Goal: Task Accomplishment & Management: Manage account settings

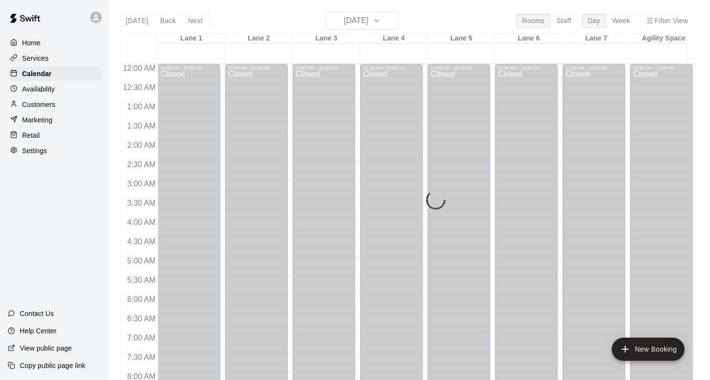
scroll to position [279, 0]
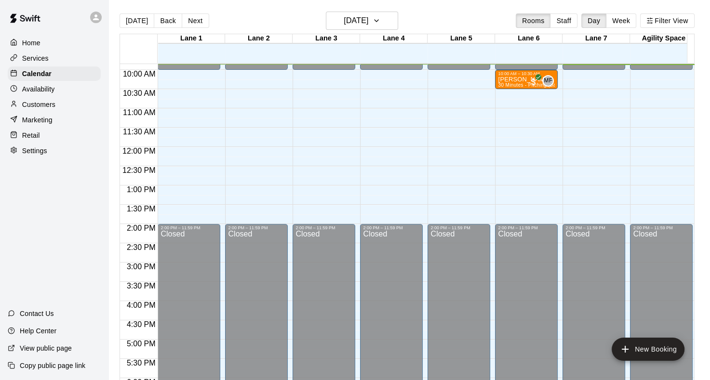
scroll to position [283, 0]
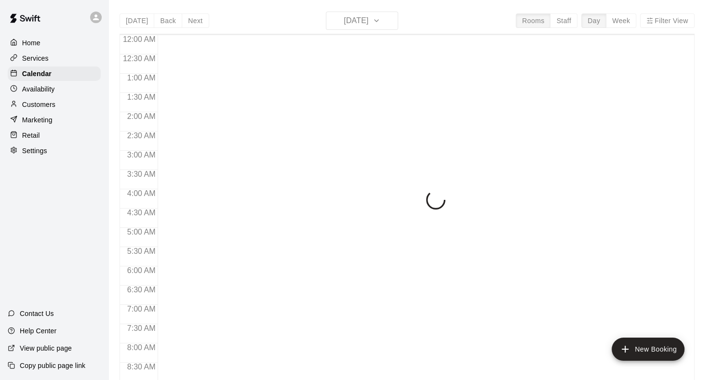
scroll to position [380, 0]
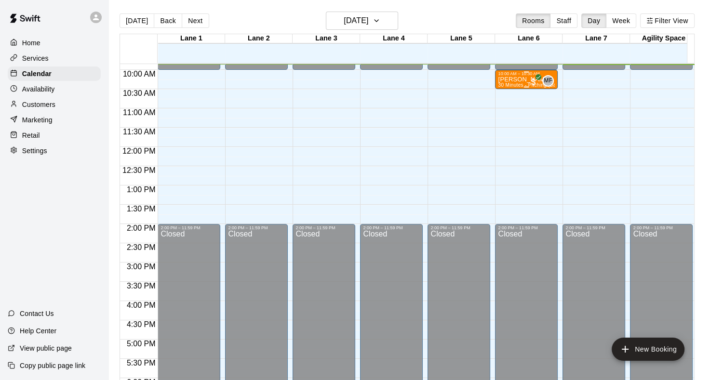
click at [518, 75] on div "10:00 AM – 10:30 AM" at bounding box center [526, 73] width 57 height 5
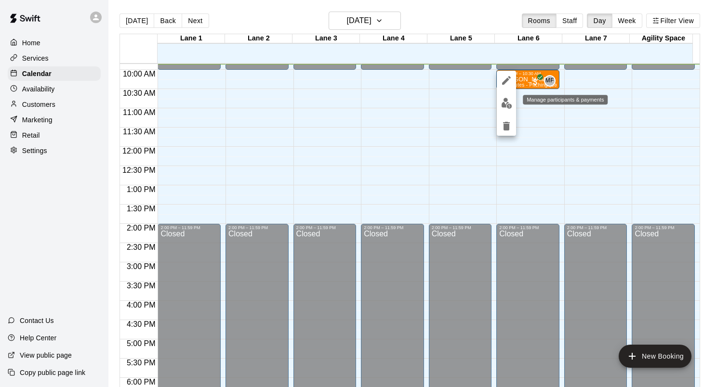
click at [504, 102] on img "edit" at bounding box center [506, 103] width 11 height 11
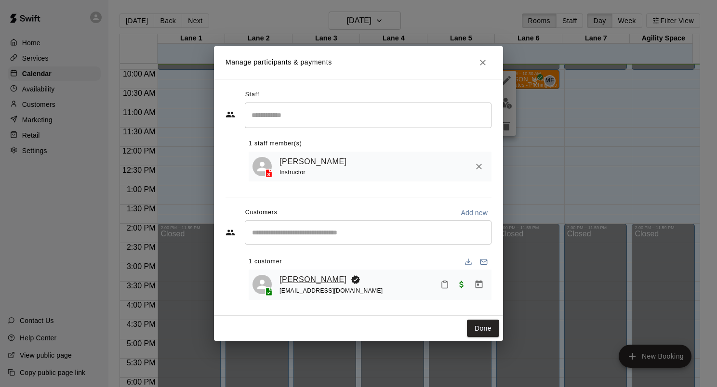
click at [305, 280] on link "[PERSON_NAME]" at bounding box center [312, 280] width 67 height 13
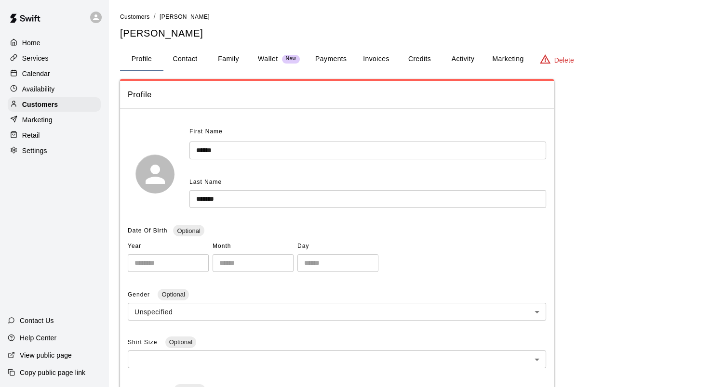
click at [231, 58] on button "Family" at bounding box center [228, 59] width 43 height 23
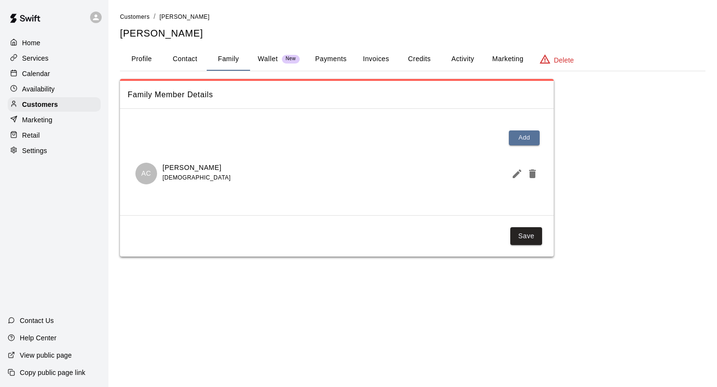
click at [152, 58] on button "Profile" at bounding box center [141, 59] width 43 height 23
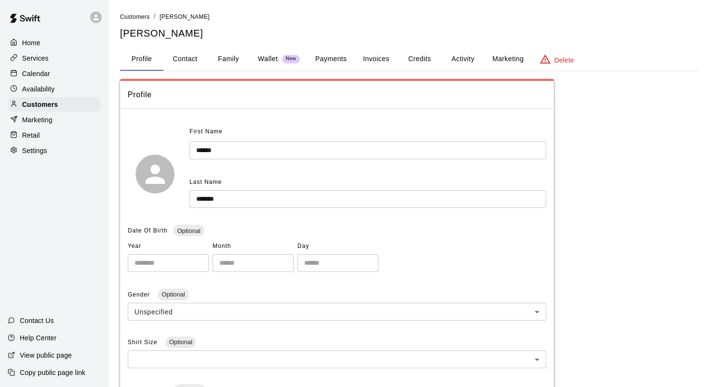
click at [45, 72] on p "Calendar" at bounding box center [36, 74] width 28 height 10
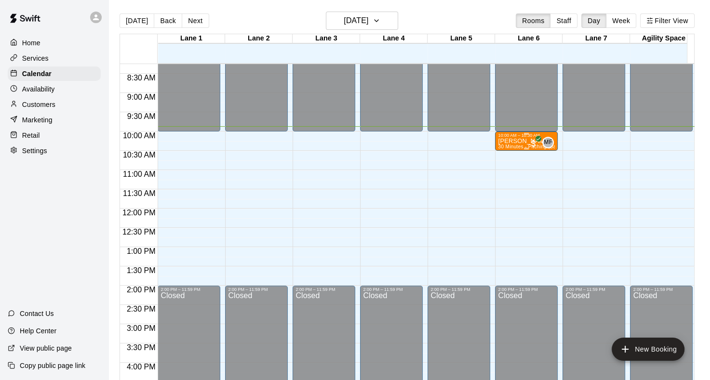
scroll to position [284, 0]
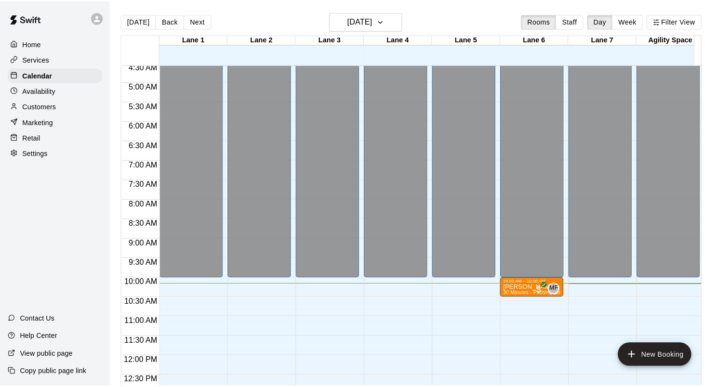
scroll to position [199, 0]
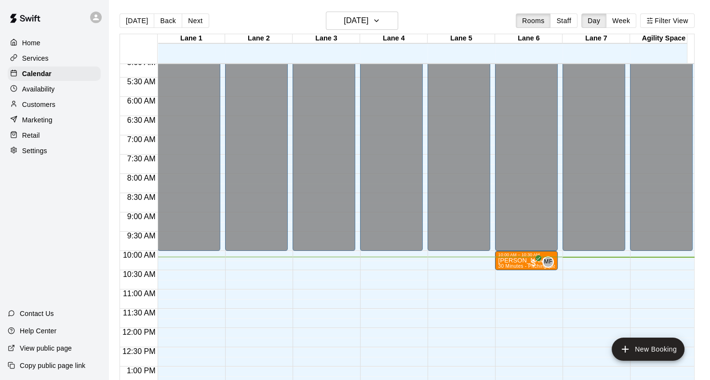
click at [195, 329] on div "12:00 AM – 10:00 AM Closed 2:00 PM – 11:59 PM Closed" at bounding box center [189, 328] width 63 height 925
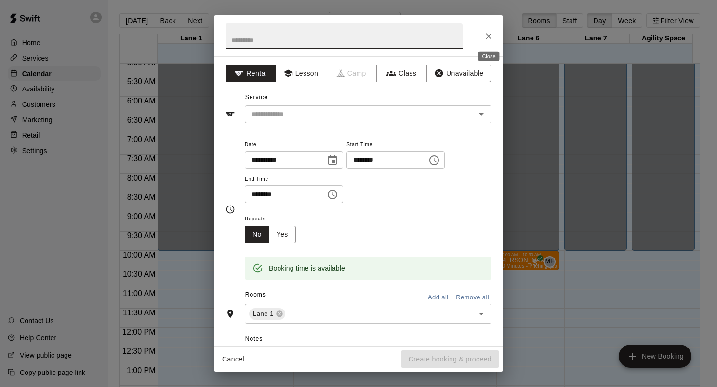
click at [489, 38] on icon "Close" at bounding box center [489, 36] width 10 height 10
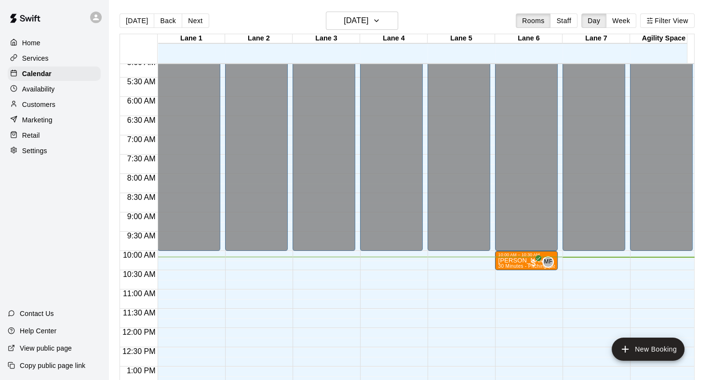
click at [579, 263] on div "12:00 AM – 10:00 AM Closed 2:00 PM – 11:59 PM Closed" at bounding box center [593, 328] width 63 height 925
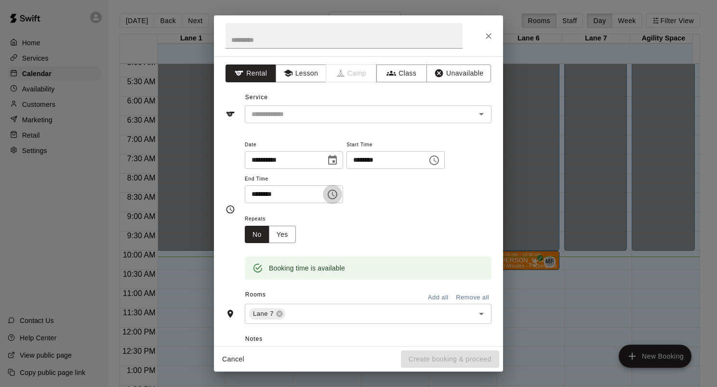
click at [338, 196] on icon "Choose time, selected time is 10:45 AM" at bounding box center [333, 195] width 12 height 12
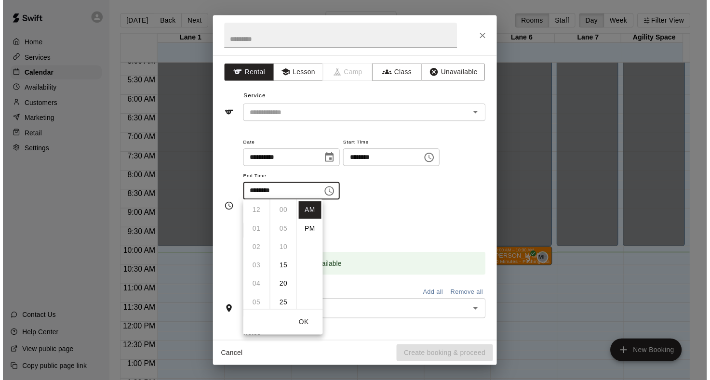
scroll to position [169, 0]
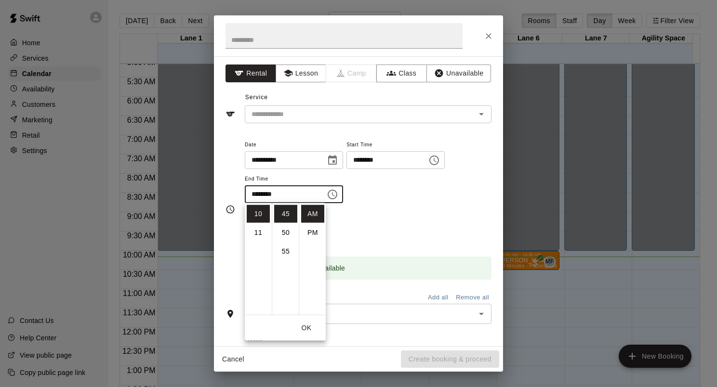
click at [291, 216] on li "45" at bounding box center [285, 214] width 23 height 18
click at [305, 110] on input "text" at bounding box center [354, 114] width 212 height 12
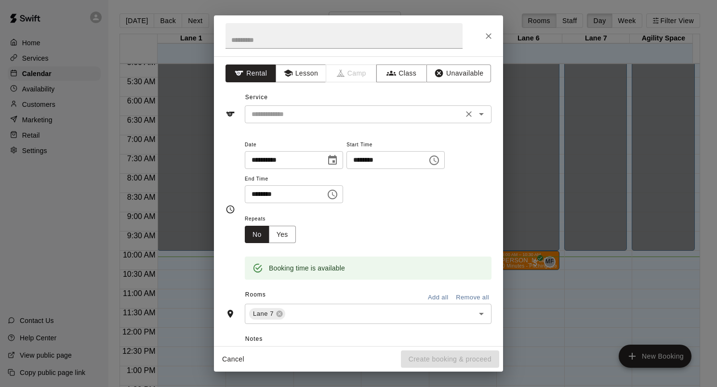
click at [306, 116] on input "text" at bounding box center [354, 114] width 212 height 12
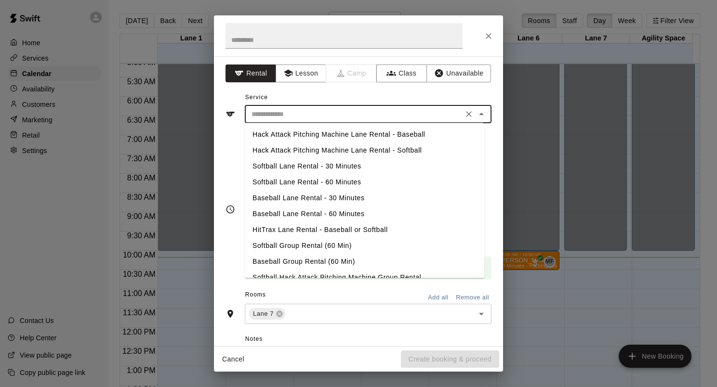
click at [296, 200] on li "Baseball Lane Rental - 30 Minutes" at bounding box center [364, 198] width 239 height 16
type input "**********"
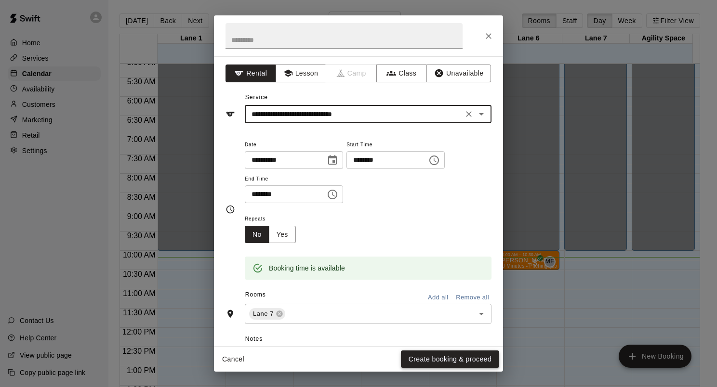
click at [436, 358] on button "Create booking & proceed" at bounding box center [450, 360] width 98 height 18
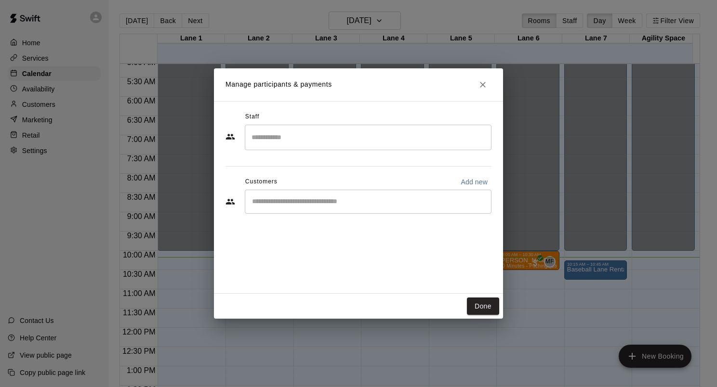
click at [293, 200] on input "Start typing to search customers..." at bounding box center [368, 202] width 238 height 10
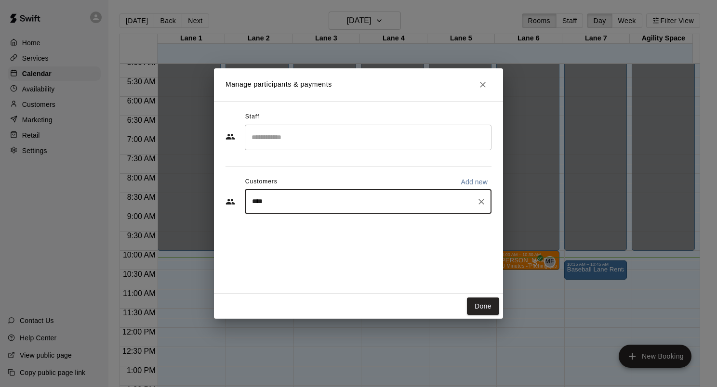
type input "*****"
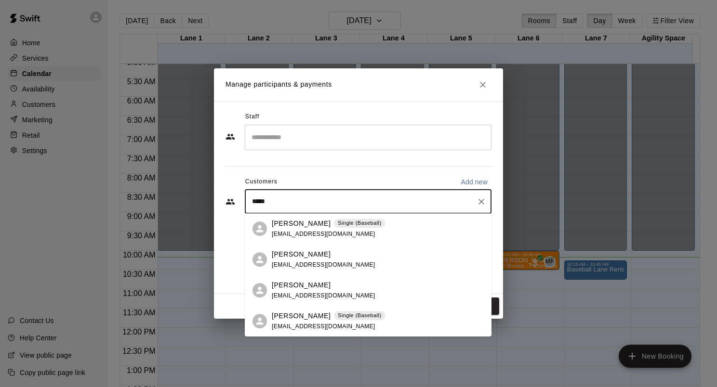
click at [280, 226] on p "[PERSON_NAME]" at bounding box center [301, 224] width 59 height 10
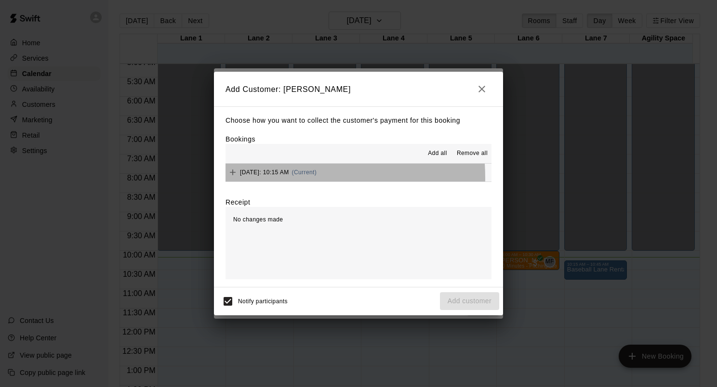
click at [261, 179] on div "Sunday, September 21: 10:15 AM (Current)" at bounding box center [271, 172] width 91 height 14
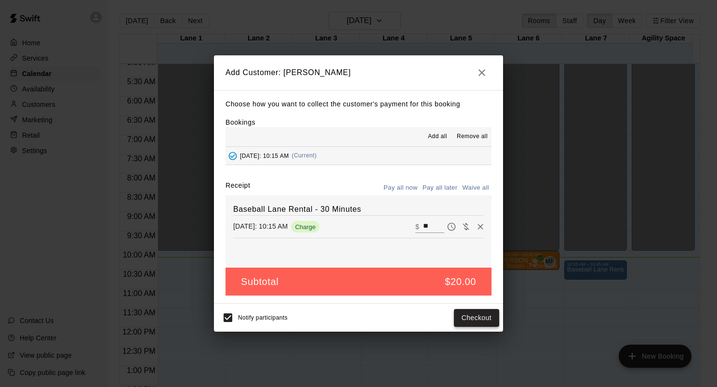
click at [483, 320] on button "Checkout" at bounding box center [476, 318] width 45 height 18
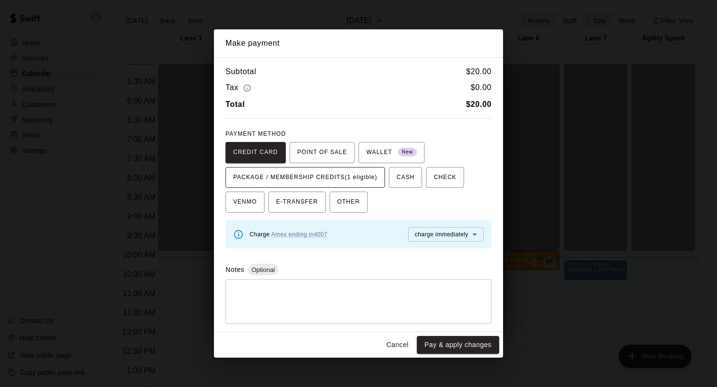
click at [299, 177] on span "PACKAGE / MEMBERSHIP CREDITS (1 eligible)" at bounding box center [305, 177] width 144 height 15
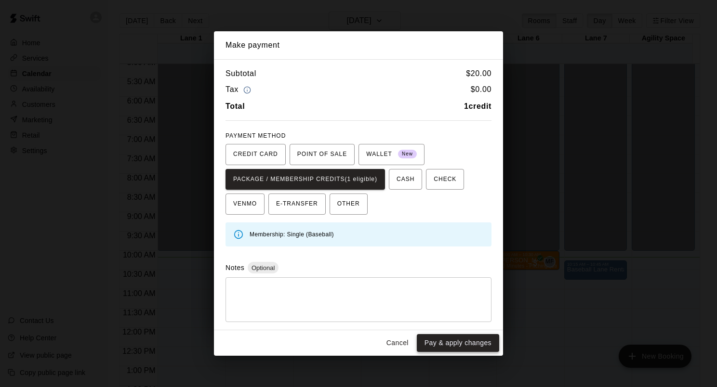
click at [455, 346] on button "Pay & apply changes" at bounding box center [458, 343] width 82 height 18
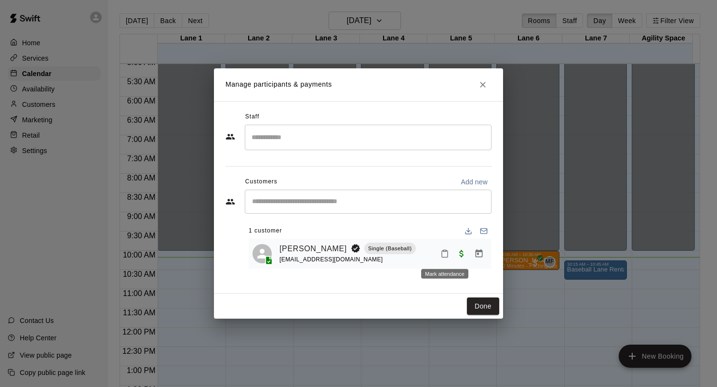
click at [447, 258] on icon "Mark attendance" at bounding box center [445, 254] width 6 height 7
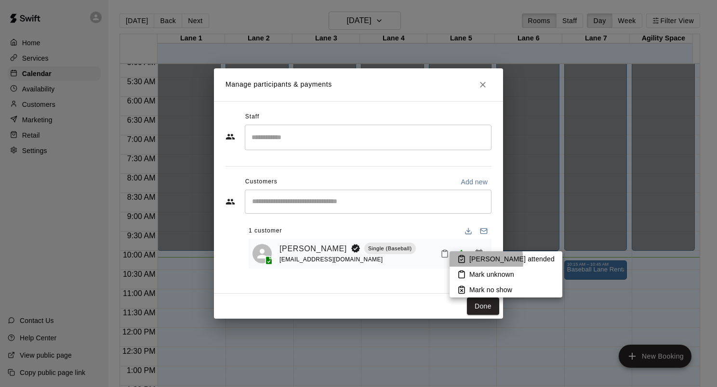
click at [466, 261] on li "Mark attended" at bounding box center [506, 259] width 113 height 15
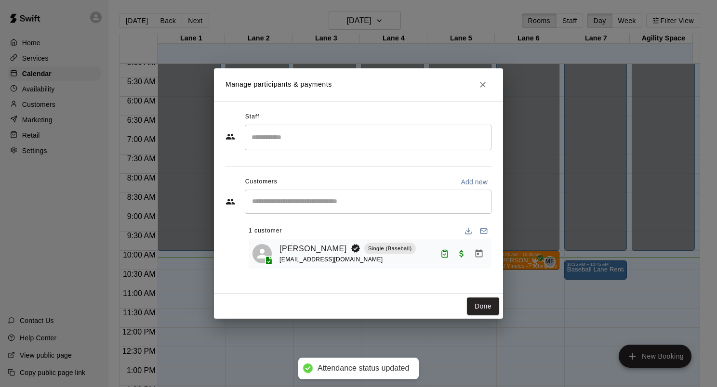
click at [480, 311] on button "Done" at bounding box center [483, 307] width 32 height 18
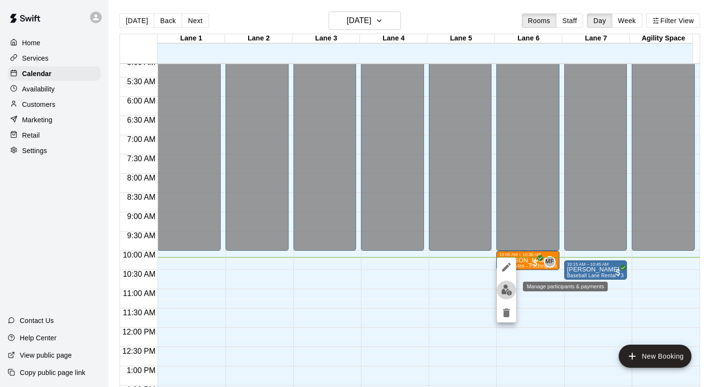
click at [503, 295] on img "edit" at bounding box center [506, 290] width 11 height 11
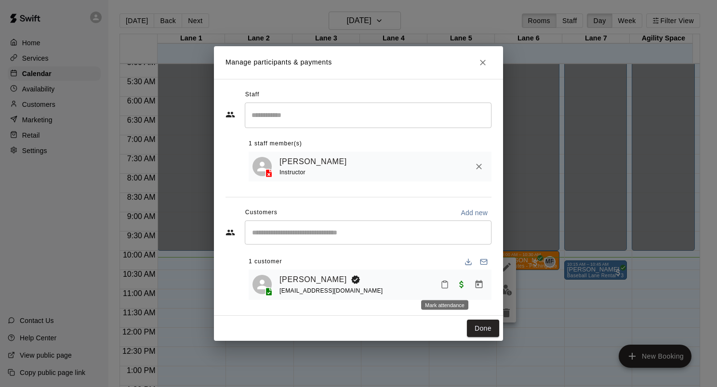
click at [443, 286] on icon "Mark attendance" at bounding box center [444, 284] width 9 height 9
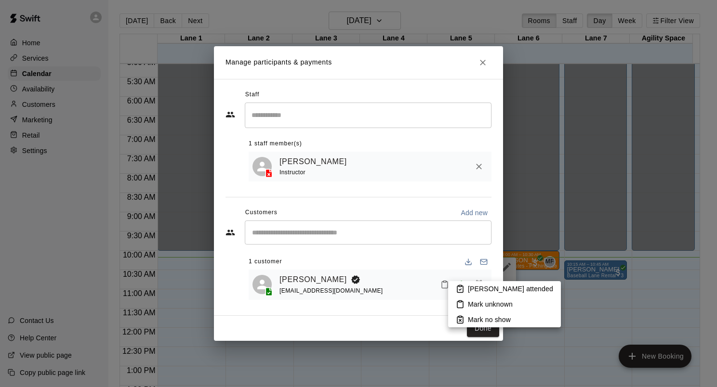
click at [476, 291] on p "Mark attended" at bounding box center [510, 289] width 85 height 10
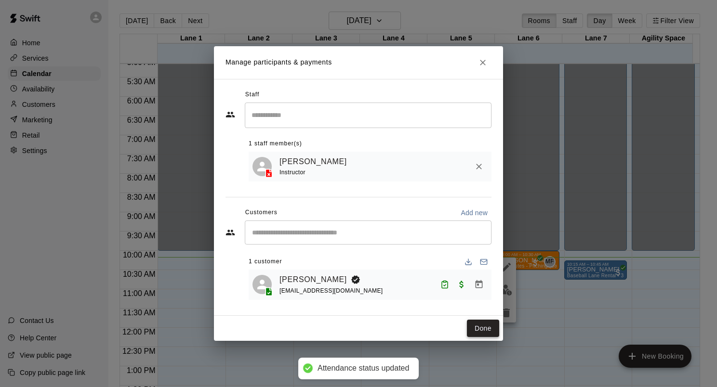
click at [480, 327] on button "Done" at bounding box center [483, 329] width 32 height 18
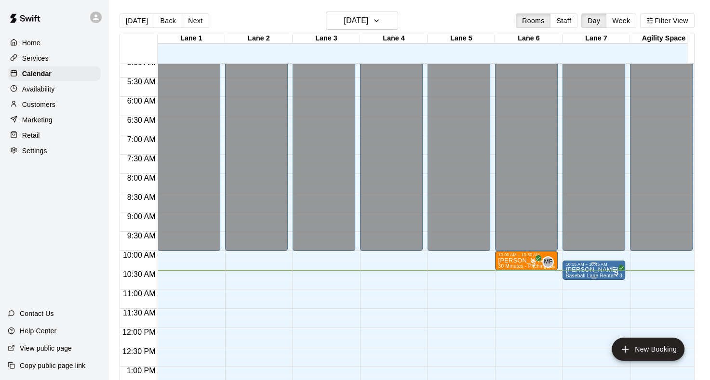
click at [581, 265] on div "10:15 AM – 10:45 AM" at bounding box center [593, 264] width 57 height 5
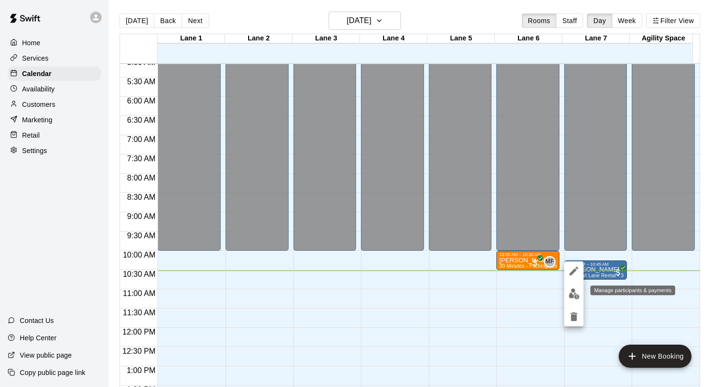
click at [569, 293] on img "edit" at bounding box center [574, 294] width 11 height 11
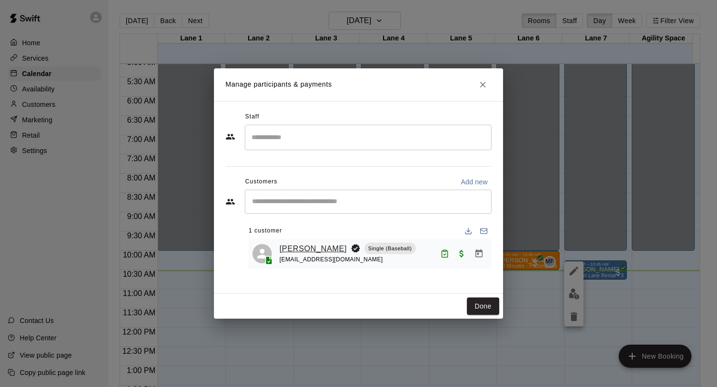
click at [299, 251] on link "[PERSON_NAME]" at bounding box center [312, 249] width 67 height 13
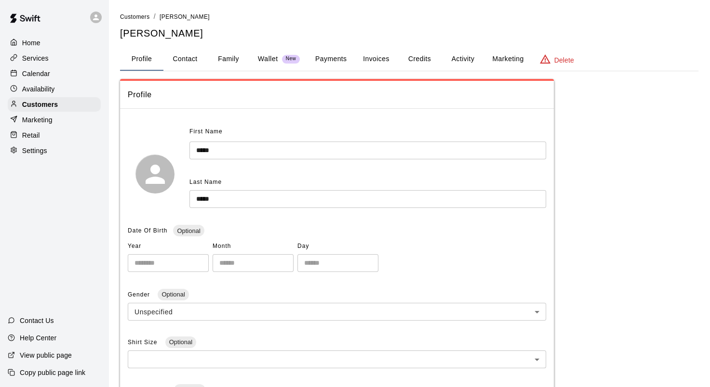
click at [459, 60] on button "Activity" at bounding box center [462, 59] width 43 height 23
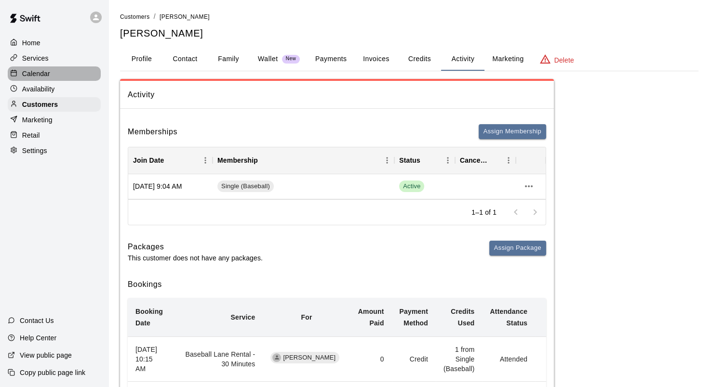
click at [35, 75] on p "Calendar" at bounding box center [36, 74] width 28 height 10
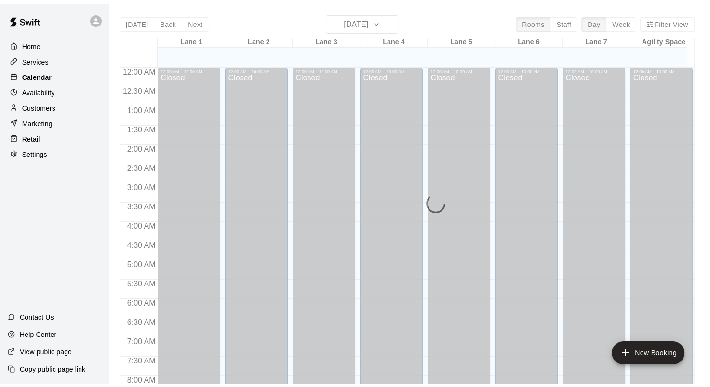
scroll to position [406, 0]
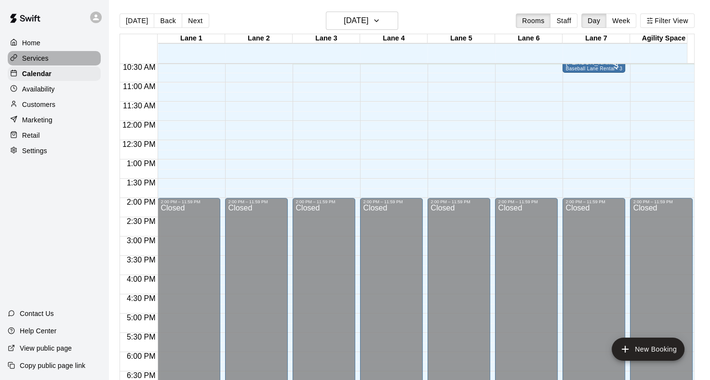
click at [40, 61] on p "Services" at bounding box center [35, 58] width 27 height 10
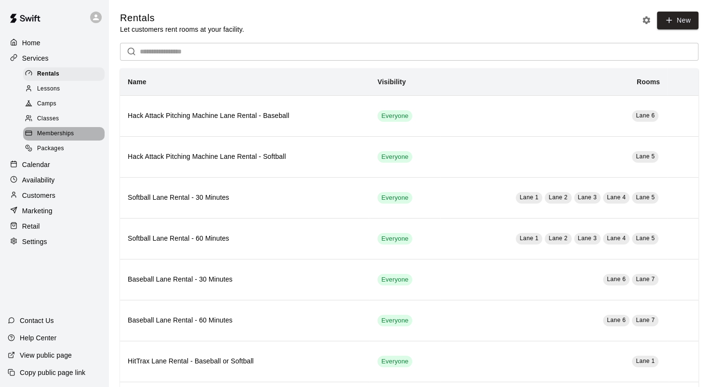
click at [58, 139] on span "Memberships" at bounding box center [55, 134] width 37 height 10
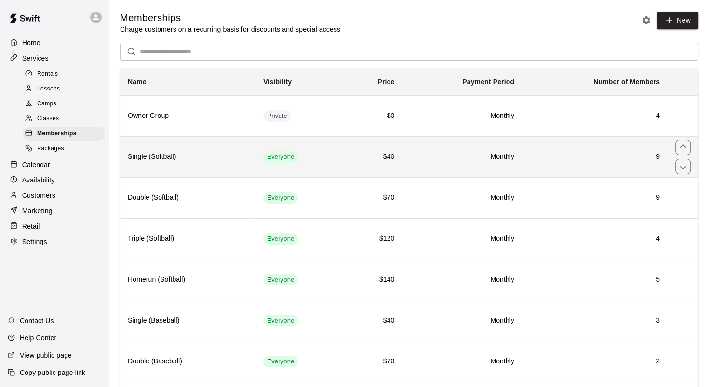
click at [558, 153] on h6 "9" at bounding box center [595, 157] width 130 height 11
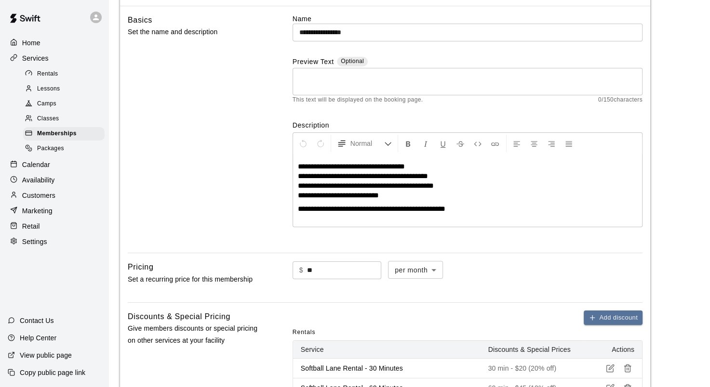
scroll to position [96, 0]
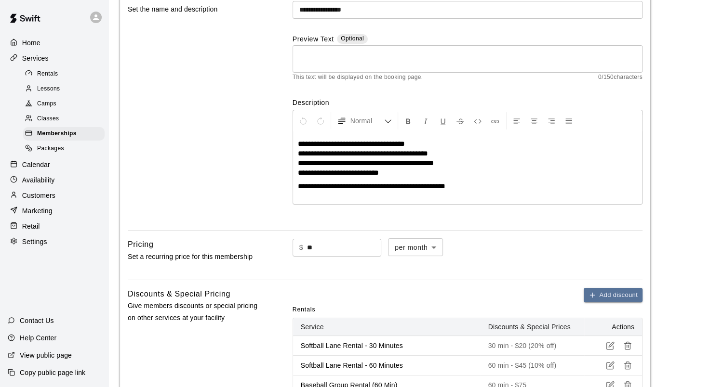
click at [48, 170] on p "Calendar" at bounding box center [36, 165] width 28 height 10
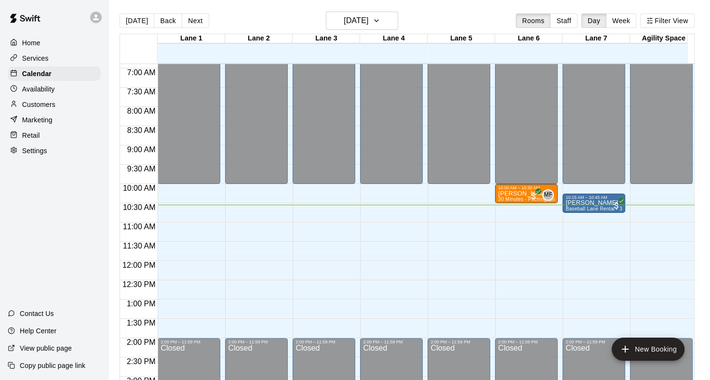
scroll to position [262, 0]
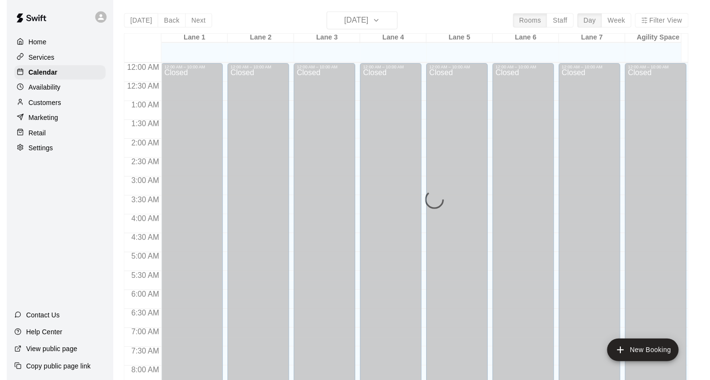
scroll to position [406, 0]
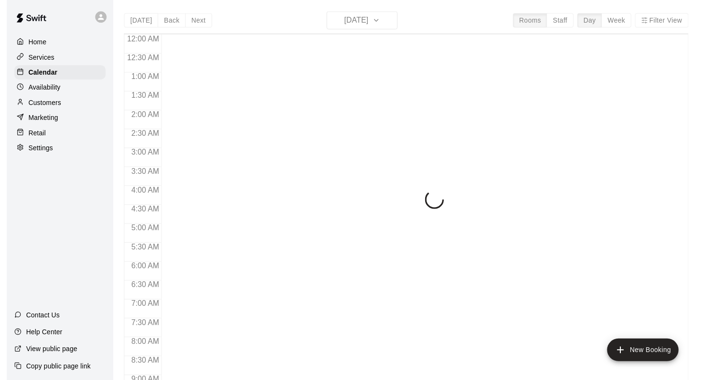
scroll to position [412, 0]
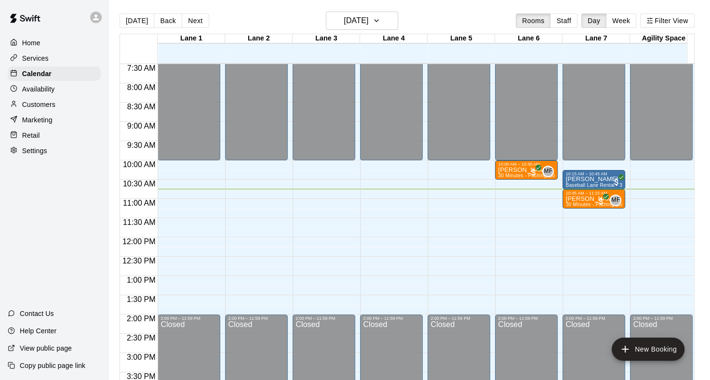
scroll to position [269, 0]
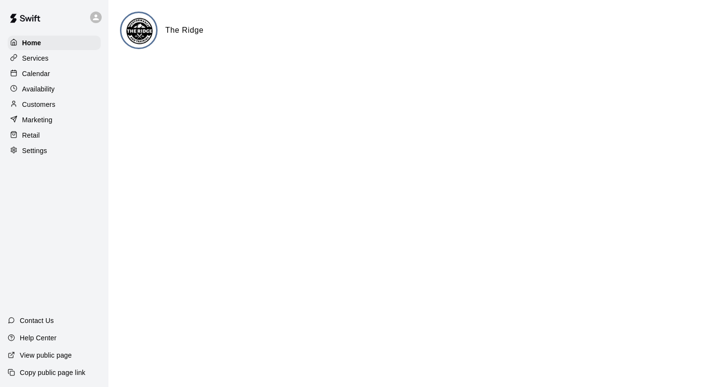
click at [41, 78] on p "Calendar" at bounding box center [36, 74] width 28 height 10
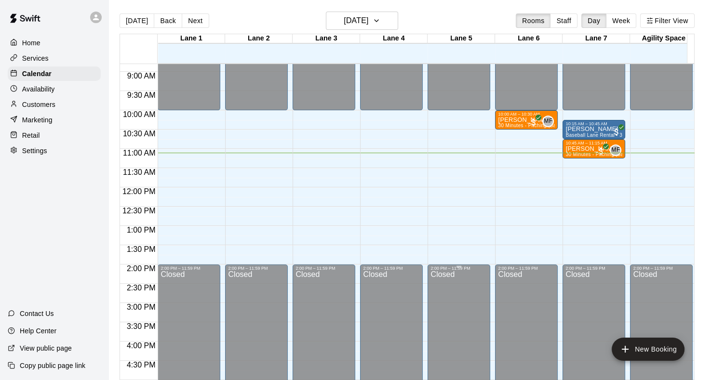
scroll to position [332, 0]
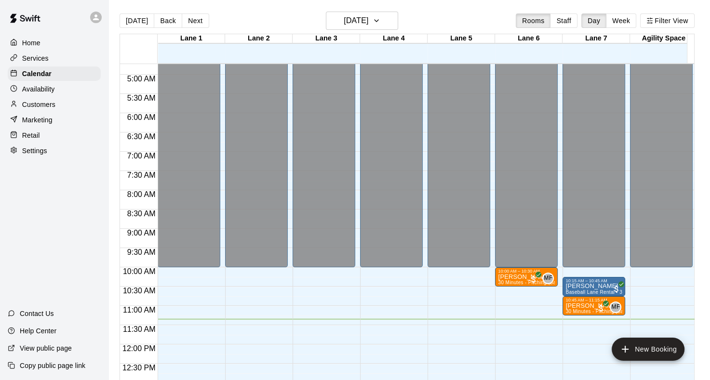
scroll to position [293, 0]
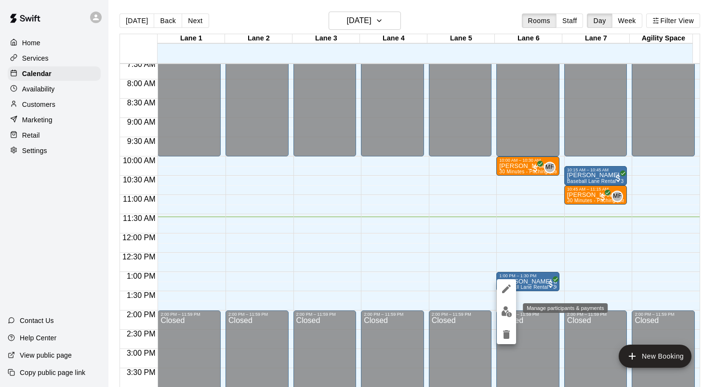
click at [505, 314] on img "edit" at bounding box center [506, 311] width 11 height 11
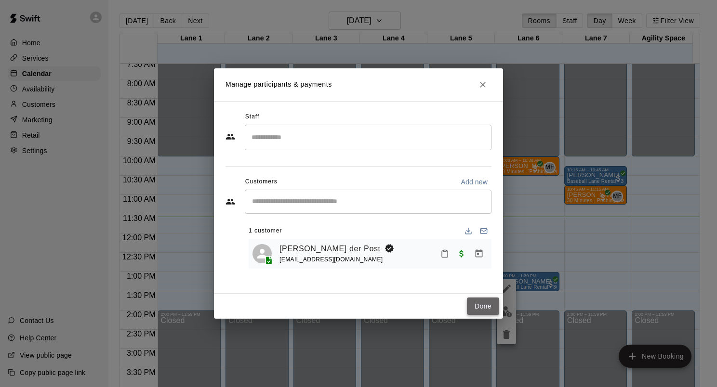
click at [480, 312] on button "Done" at bounding box center [483, 307] width 32 height 18
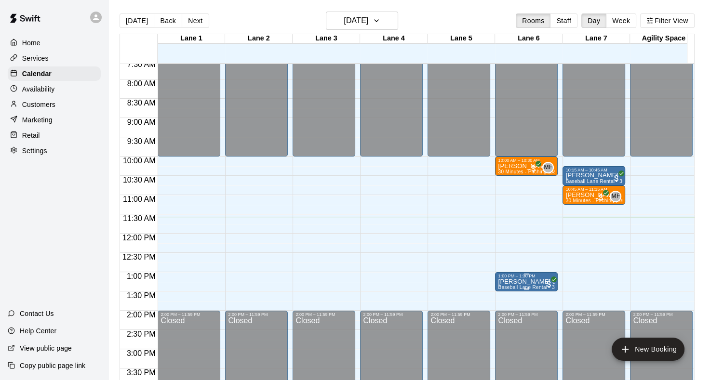
click at [516, 282] on p "[PERSON_NAME] der Post" at bounding box center [526, 282] width 57 height 0
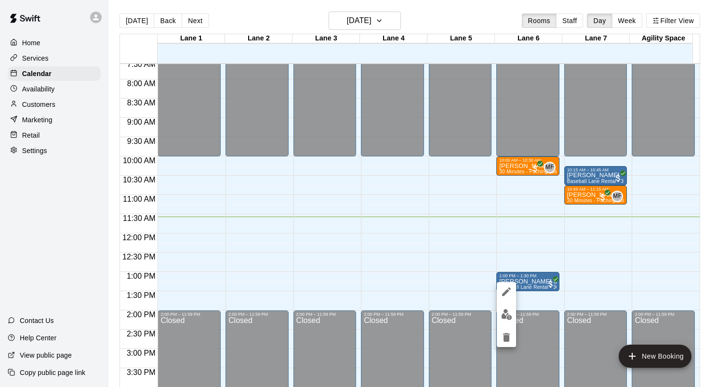
click at [507, 293] on icon "edit" at bounding box center [507, 292] width 12 height 12
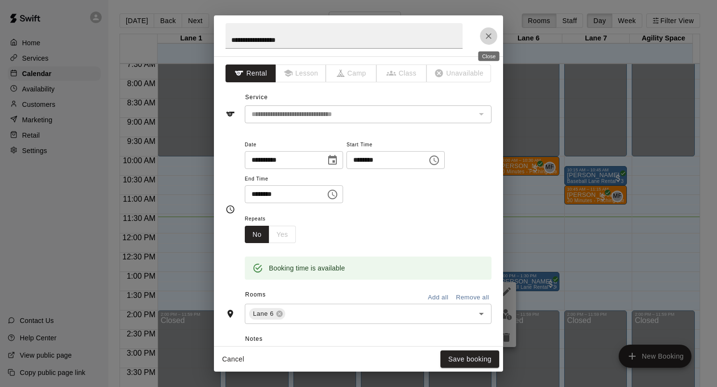
click at [489, 34] on icon "Close" at bounding box center [489, 36] width 10 height 10
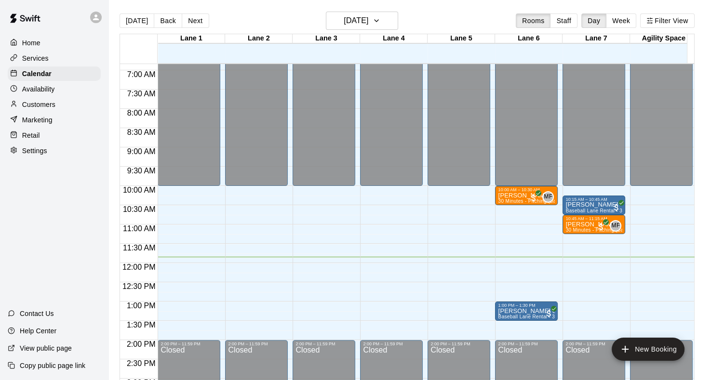
scroll to position [408, 0]
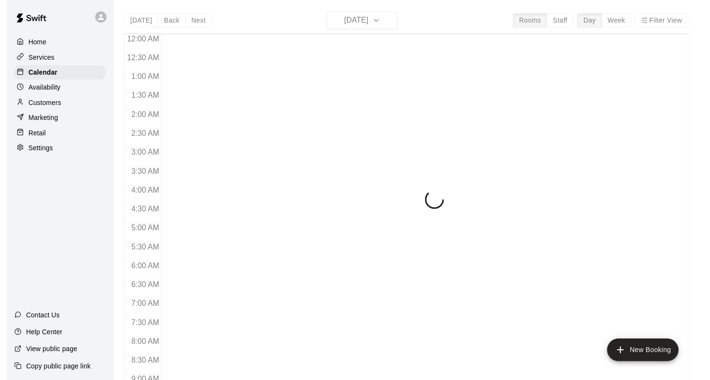
scroll to position [464, 0]
